Goal: Information Seeking & Learning: Learn about a topic

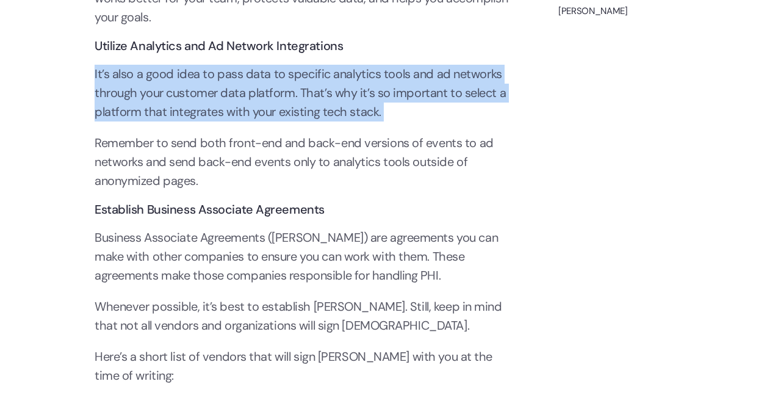
click at [299, 107] on p "It’s also a good idea to pass data to specific analytics tools and ad networks …" at bounding box center [302, 93] width 415 height 57
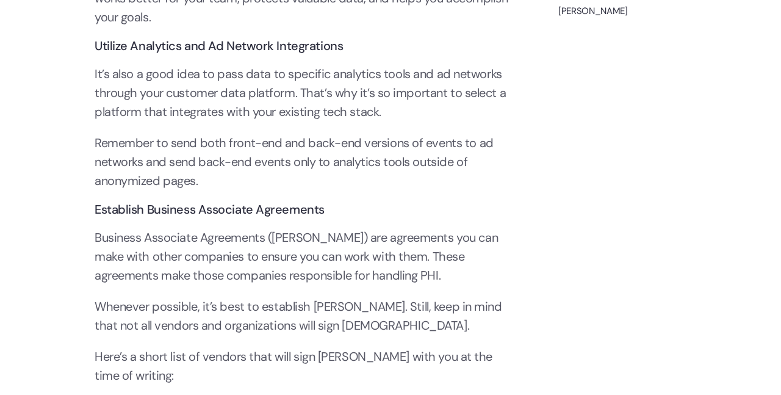
click at [299, 107] on p "It’s also a good idea to pass data to specific analytics tools and ad networks …" at bounding box center [302, 93] width 415 height 57
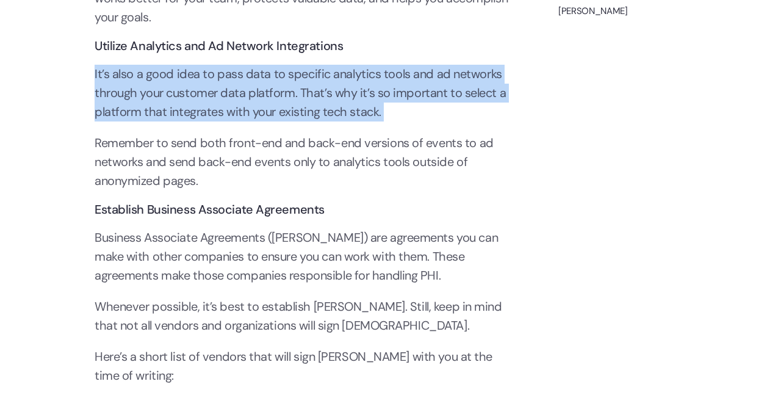
click at [299, 107] on p "It’s also a good idea to pass data to specific analytics tools and ad networks …" at bounding box center [302, 93] width 415 height 57
click at [339, 112] on p "It’s also a good idea to pass data to specific analytics tools and ad networks …" at bounding box center [302, 93] width 415 height 57
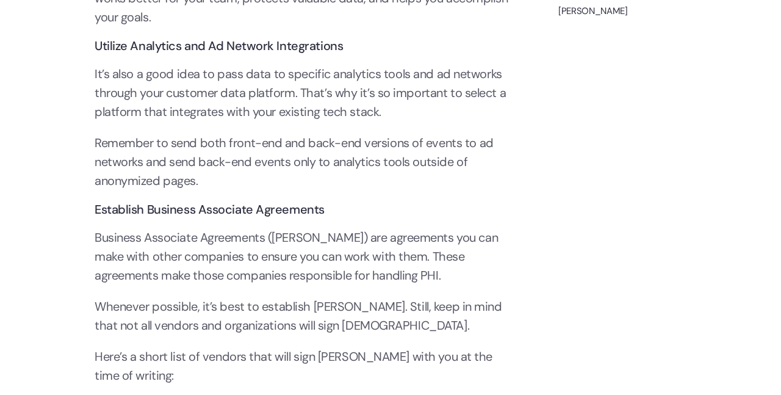
click at [339, 112] on p "It’s also a good idea to pass data to specific analytics tools and ad networks …" at bounding box center [302, 93] width 415 height 57
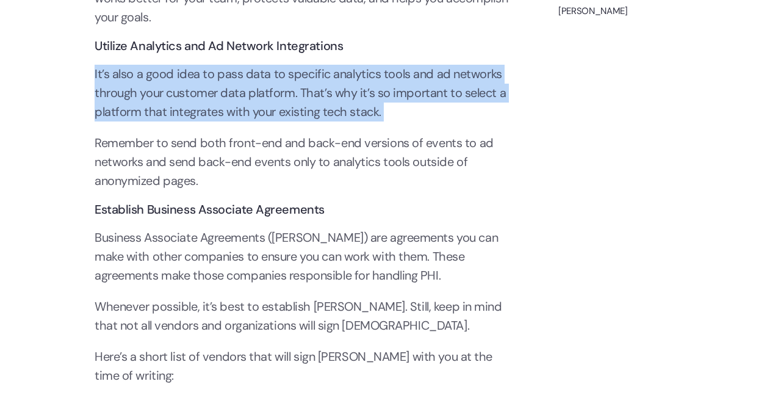
click at [339, 112] on p "It’s also a good idea to pass data to specific analytics tools and ad networks …" at bounding box center [302, 93] width 415 height 57
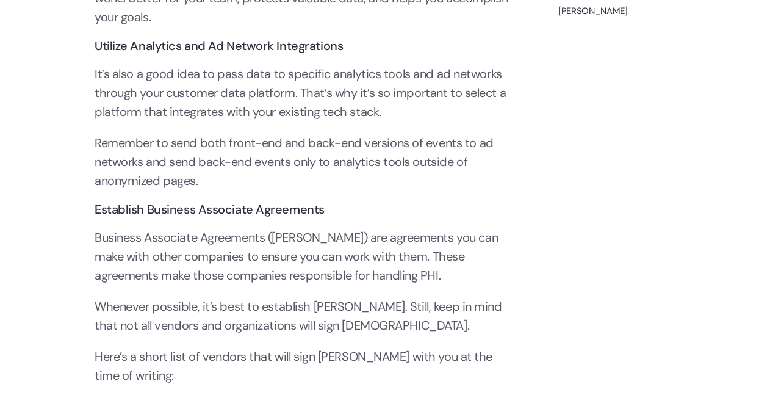
click at [271, 83] on p "It’s also a good idea to pass data to specific analytics tools and ad networks …" at bounding box center [302, 93] width 415 height 57
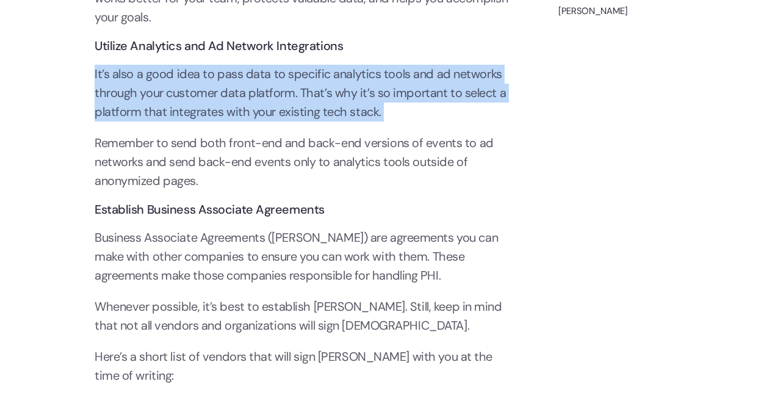
click at [271, 83] on p "It’s also a good idea to pass data to specific analytics tools and ad networks …" at bounding box center [302, 93] width 415 height 57
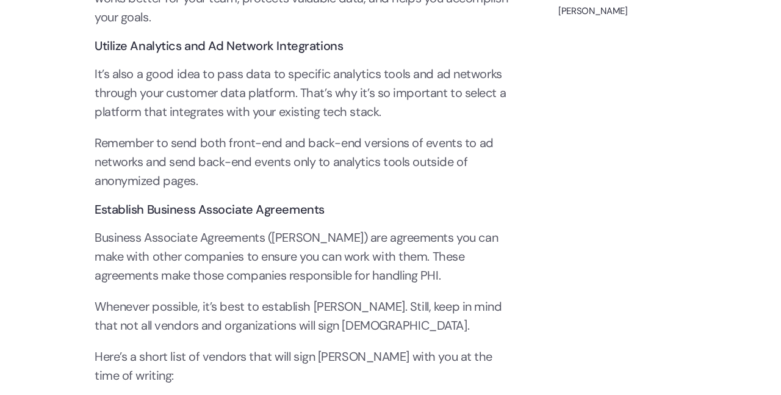
click at [270, 140] on p "Remember to send both front-end and back-end versions of events to ad networks …" at bounding box center [302, 162] width 415 height 57
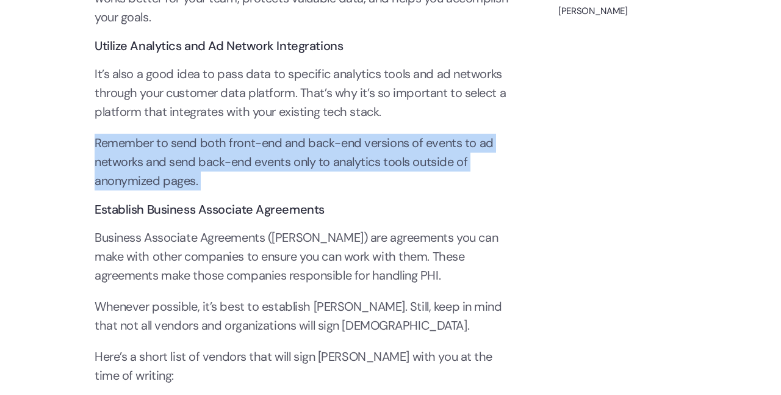
click at [270, 140] on p "Remember to send both front-end and back-end versions of events to ad networks …" at bounding box center [302, 162] width 415 height 57
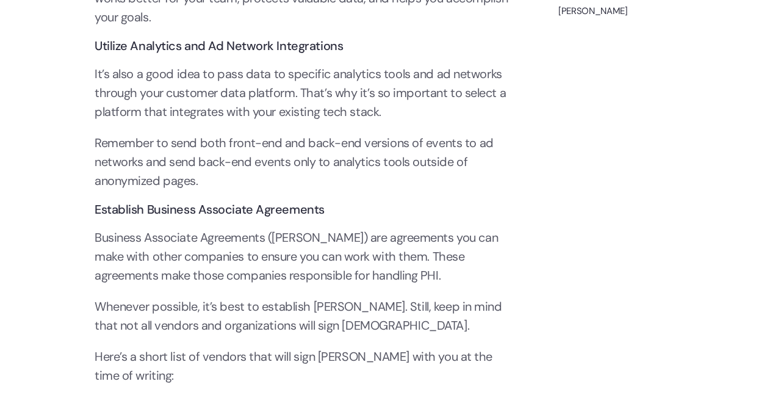
click at [287, 102] on p "It’s also a good idea to pass data to specific analytics tools and ad networks …" at bounding box center [302, 93] width 415 height 57
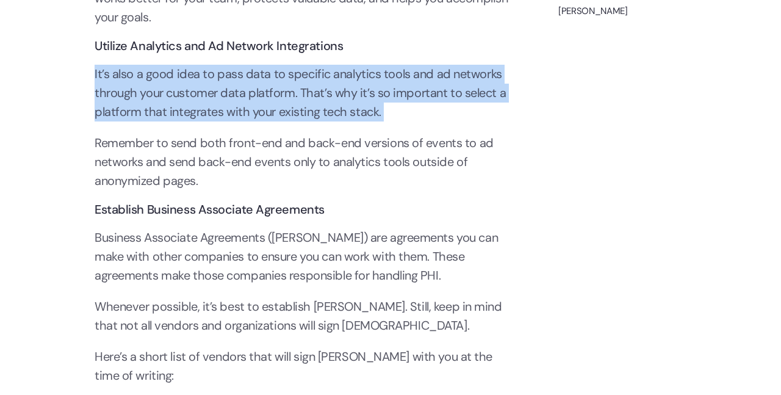
click at [287, 102] on p "It’s also a good idea to pass data to specific analytics tools and ad networks …" at bounding box center [302, 93] width 415 height 57
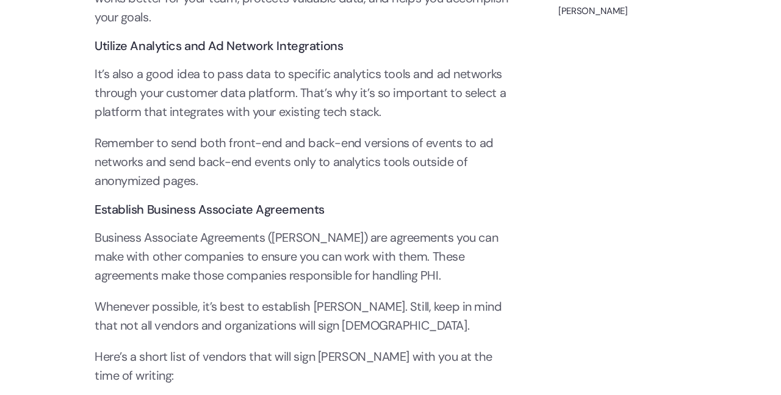
click at [287, 102] on p "It’s also a good idea to pass data to specific analytics tools and ad networks …" at bounding box center [302, 93] width 415 height 57
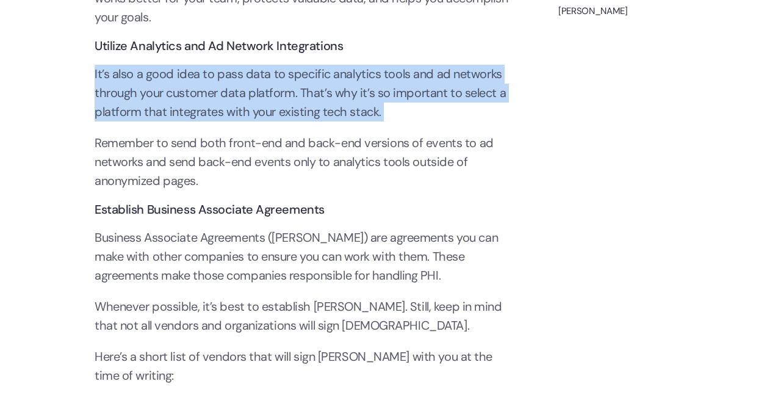
click at [287, 102] on p "It’s also a good idea to pass data to specific analytics tools and ad networks …" at bounding box center [302, 93] width 415 height 57
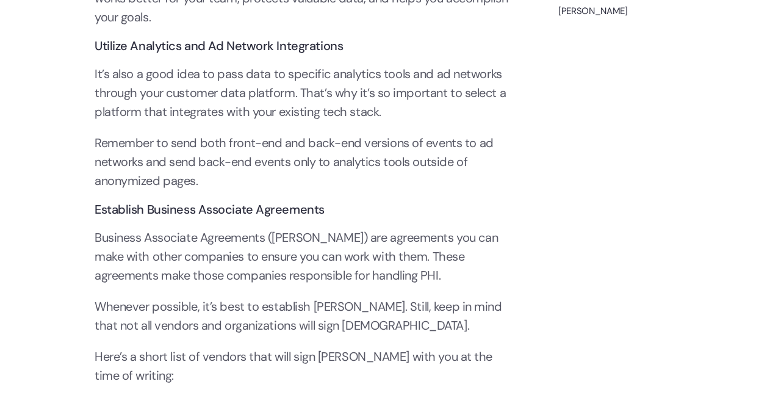
click at [299, 106] on p "It’s also a good idea to pass data to specific analytics tools and ad networks …" at bounding box center [302, 93] width 415 height 57
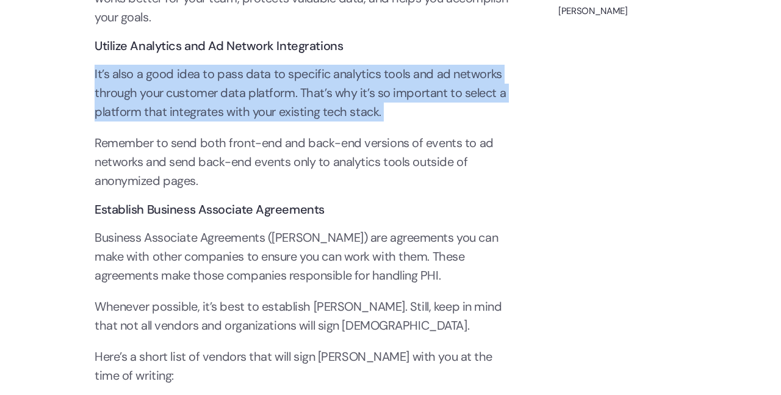
click at [299, 106] on p "It’s also a good idea to pass data to specific analytics tools and ad networks …" at bounding box center [302, 93] width 415 height 57
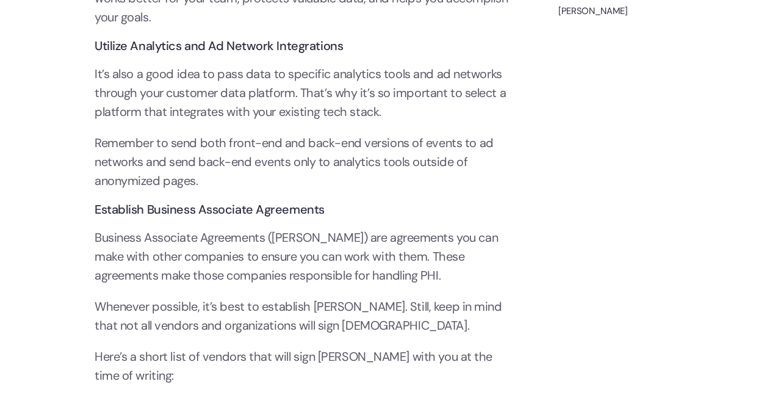
click at [294, 146] on p "Remember to send both front-end and back-end versions of events to ad networks …" at bounding box center [302, 162] width 415 height 57
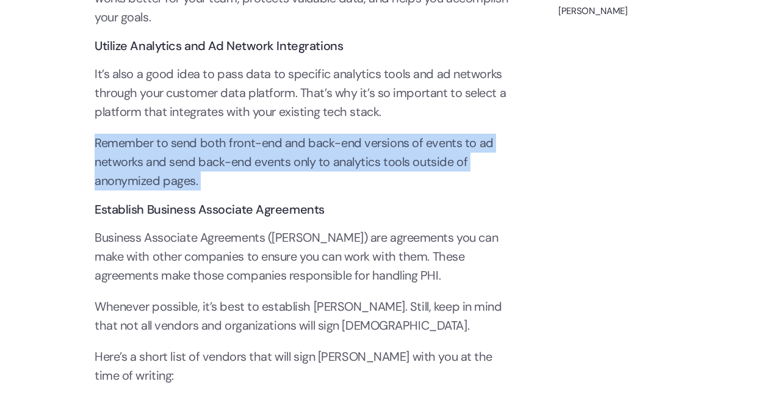
click at [294, 146] on p "Remember to send both front-end and back-end versions of events to ad networks …" at bounding box center [302, 162] width 415 height 57
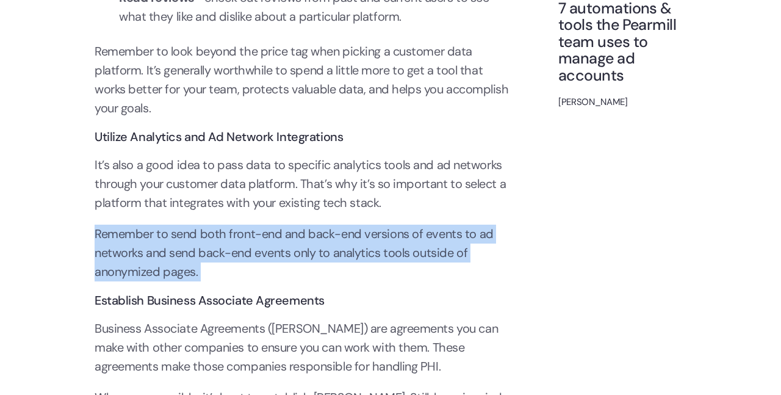
scroll to position [6349, 0]
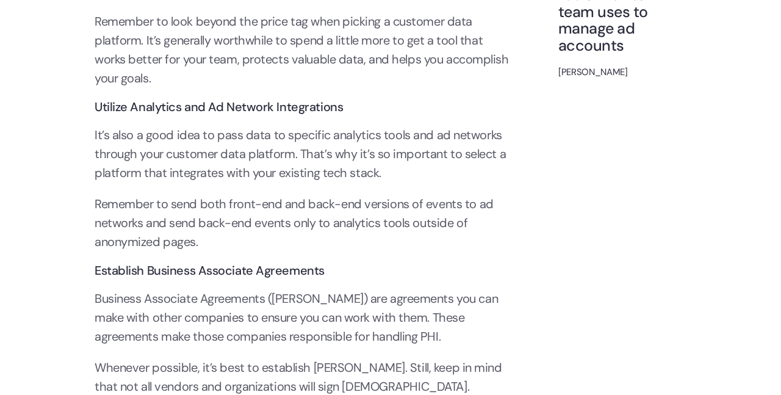
click at [295, 145] on p "It’s also a good idea to pass data to specific analytics tools and ad networks …" at bounding box center [302, 154] width 415 height 57
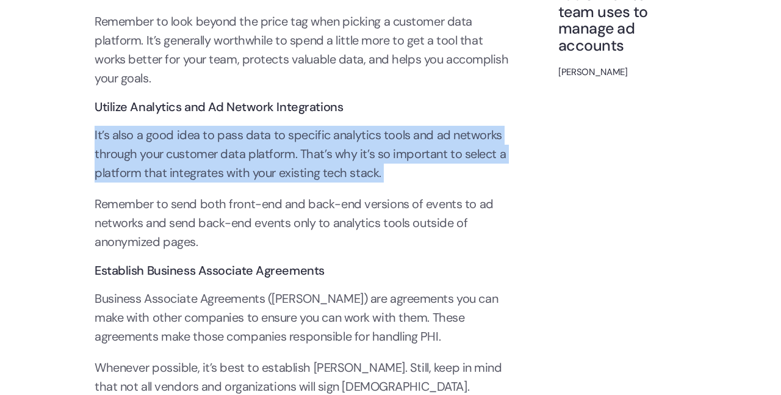
click at [295, 145] on p "It’s also a good idea to pass data to specific analytics tools and ad networks …" at bounding box center [302, 154] width 415 height 57
click at [479, 46] on p "Remember to look beyond the price tag when picking a customer data platform. It…" at bounding box center [302, 50] width 415 height 76
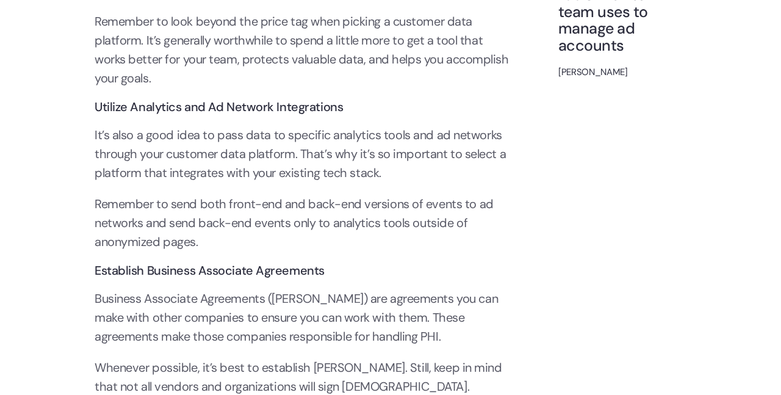
click at [332, 145] on p "It’s also a good idea to pass data to specific analytics tools and ad networks …" at bounding box center [302, 154] width 415 height 57
